Goal: Information Seeking & Learning: Check status

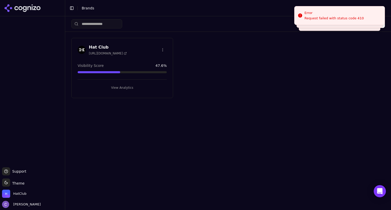
click at [147, 87] on button "View Analytics" at bounding box center [122, 88] width 89 height 8
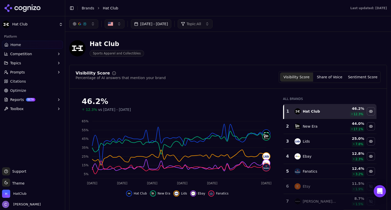
click at [170, 20] on button "[DATE] - [DATE]" at bounding box center [151, 23] width 40 height 9
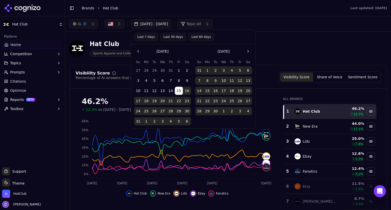
click at [195, 38] on button "Last 60 days" at bounding box center [201, 37] width 26 height 8
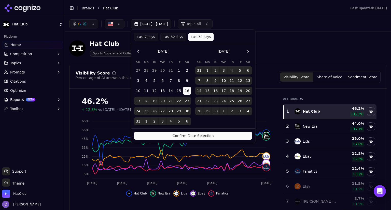
click at [223, 134] on button "Confirm Date Selection" at bounding box center [193, 136] width 118 height 8
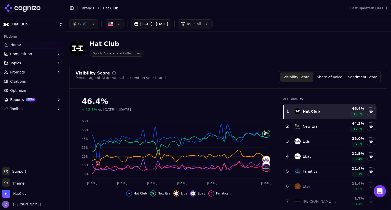
click at [93, 26] on button "button" at bounding box center [83, 23] width 29 height 9
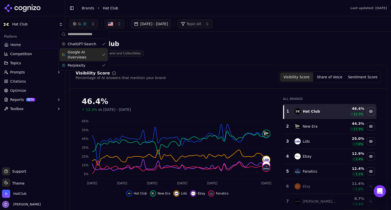
click at [102, 51] on div "Google AI Overviews" at bounding box center [84, 54] width 48 height 13
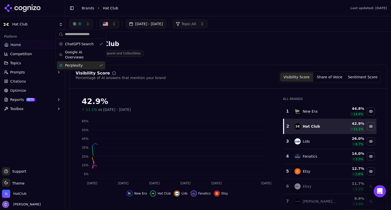
click at [103, 65] on div "Perplexity" at bounding box center [81, 65] width 48 height 8
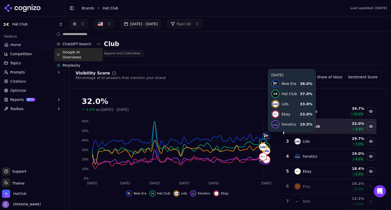
click at [98, 54] on div "Google AI Overviews" at bounding box center [78, 54] width 48 height 13
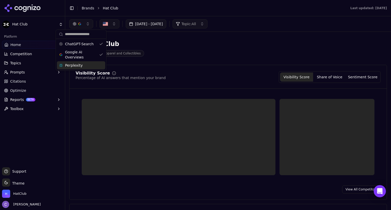
click at [100, 65] on div "Perplexity" at bounding box center [81, 65] width 48 height 8
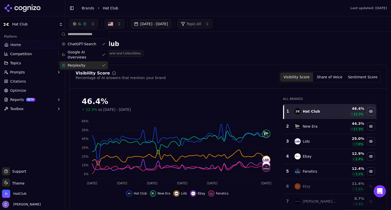
click at [18, 75] on span "Prompts" at bounding box center [17, 72] width 15 height 5
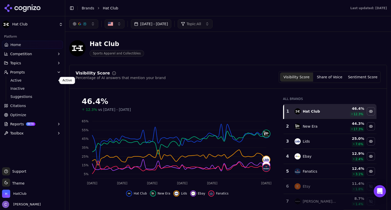
click at [37, 79] on span "Active" at bounding box center [32, 80] width 44 height 5
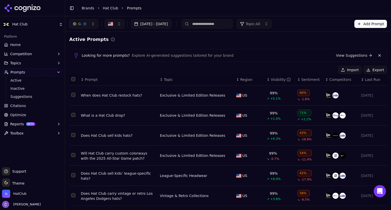
click at [267, 80] on div "↕ Visibility" at bounding box center [280, 79] width 26 height 5
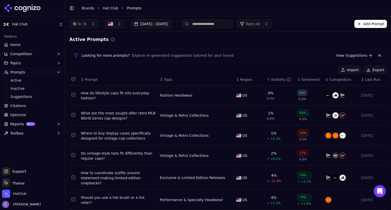
click at [20, 62] on button "Topics" at bounding box center [32, 63] width 61 height 8
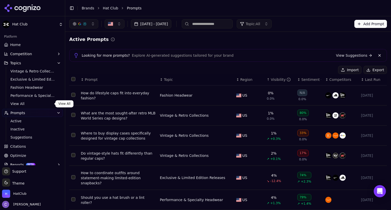
click at [18, 103] on span "View All" at bounding box center [32, 103] width 44 height 5
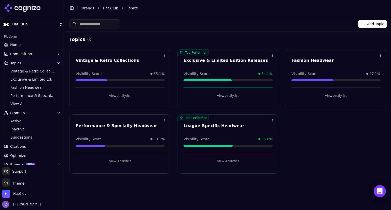
click at [126, 94] on button "View Analytics" at bounding box center [120, 96] width 89 height 8
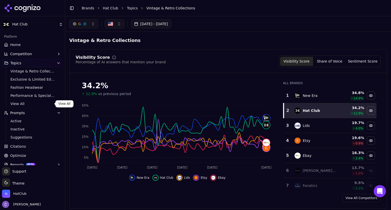
click at [30, 102] on span "View All" at bounding box center [32, 103] width 44 height 5
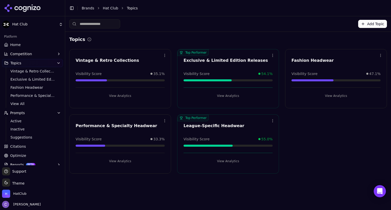
click at [120, 163] on button "View Analytics" at bounding box center [120, 161] width 89 height 8
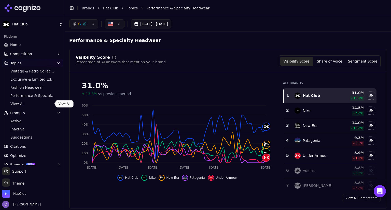
click at [16, 104] on span "View All" at bounding box center [32, 103] width 44 height 5
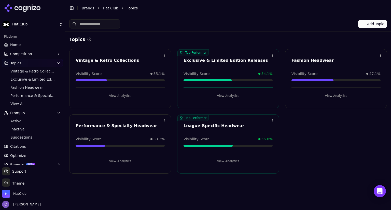
click at [228, 161] on button "View Analytics" at bounding box center [227, 161] width 89 height 8
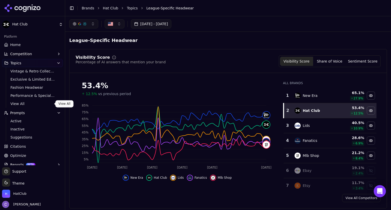
click at [21, 105] on span "View All" at bounding box center [32, 103] width 44 height 5
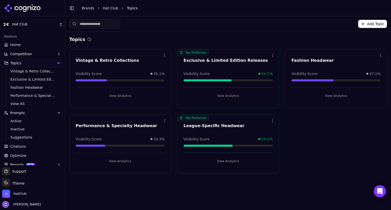
click at [228, 96] on button "View Analytics" at bounding box center [227, 96] width 89 height 8
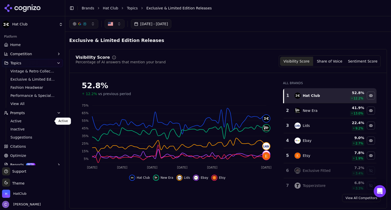
click at [22, 120] on span "Active" at bounding box center [32, 121] width 44 height 5
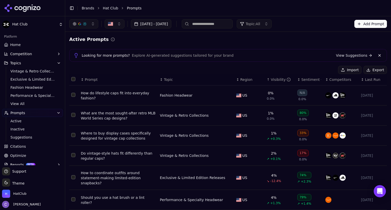
click at [27, 45] on link "Home" at bounding box center [32, 45] width 61 height 8
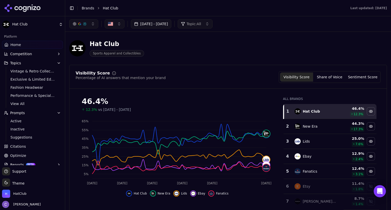
click at [171, 25] on button "[DATE] - [DATE]" at bounding box center [151, 23] width 40 height 9
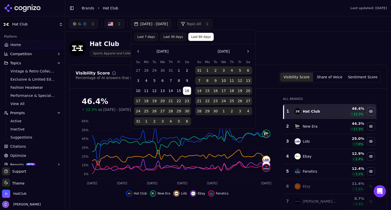
click at [246, 52] on button "Go to the Next Month" at bounding box center [248, 51] width 8 height 8
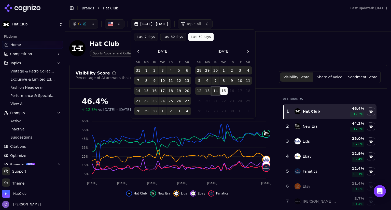
click at [216, 91] on button "14" at bounding box center [215, 91] width 8 height 8
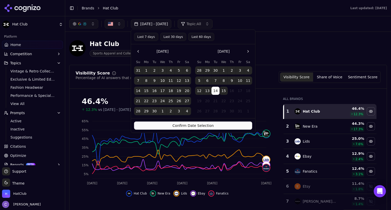
click at [232, 124] on button "Confirm Date Selection" at bounding box center [193, 126] width 118 height 8
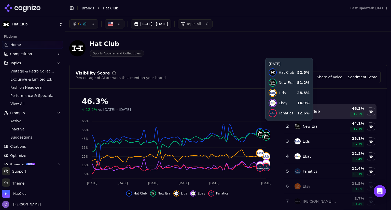
click at [93, 24] on button "button" at bounding box center [83, 23] width 29 height 9
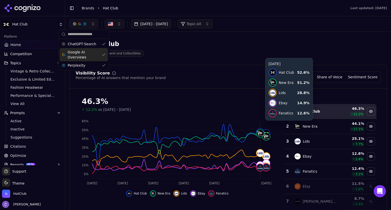
click at [102, 53] on div "Google AI Overviews" at bounding box center [84, 54] width 48 height 13
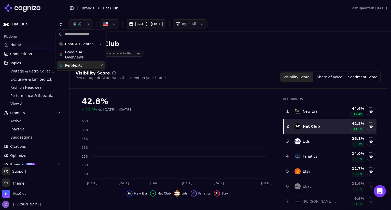
click at [101, 67] on div "Perplexity" at bounding box center [81, 65] width 48 height 8
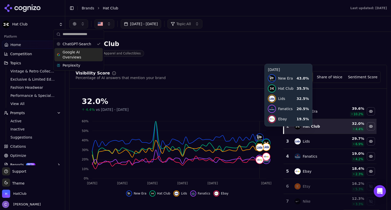
click at [98, 56] on div "Google AI Overviews" at bounding box center [78, 54] width 48 height 13
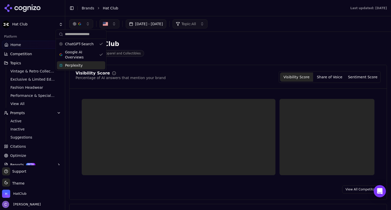
click at [99, 65] on div "Perplexity" at bounding box center [81, 65] width 48 height 8
